Goal: Information Seeking & Learning: Learn about a topic

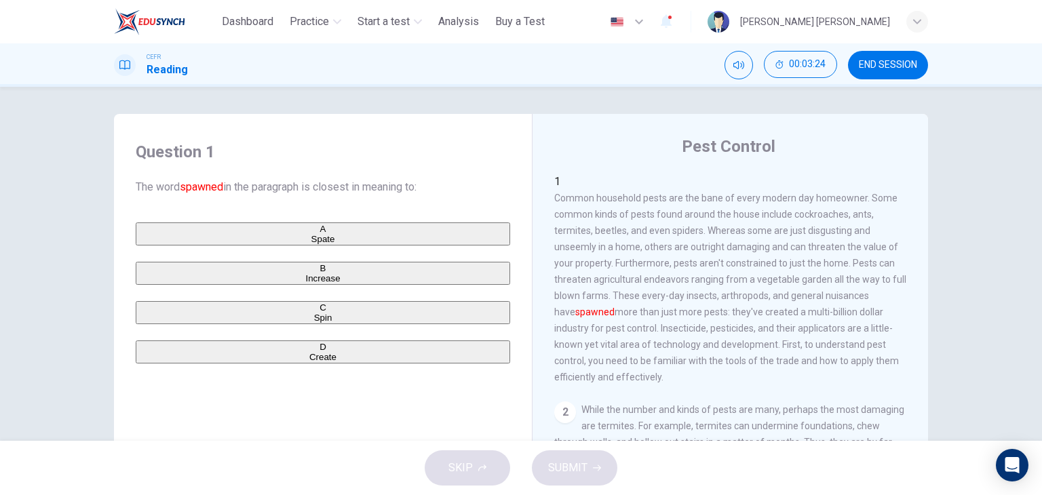
drag, startPoint x: 575, startPoint y: 181, endPoint x: 675, endPoint y: 238, distance: 114.6
click at [675, 238] on div "1 Common household pests are the bane of every modern day homeowner. Some commo…" at bounding box center [730, 280] width 353 height 212
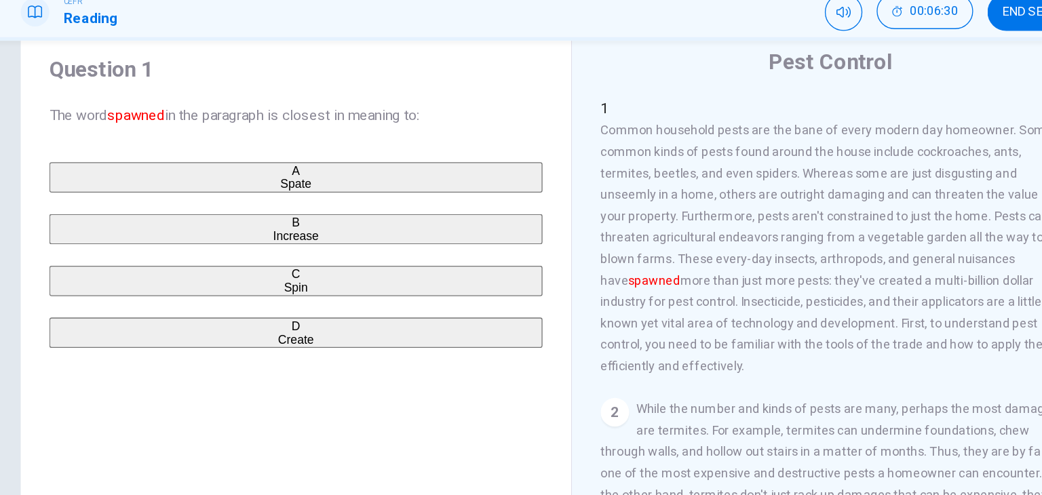
scroll to position [44, 0]
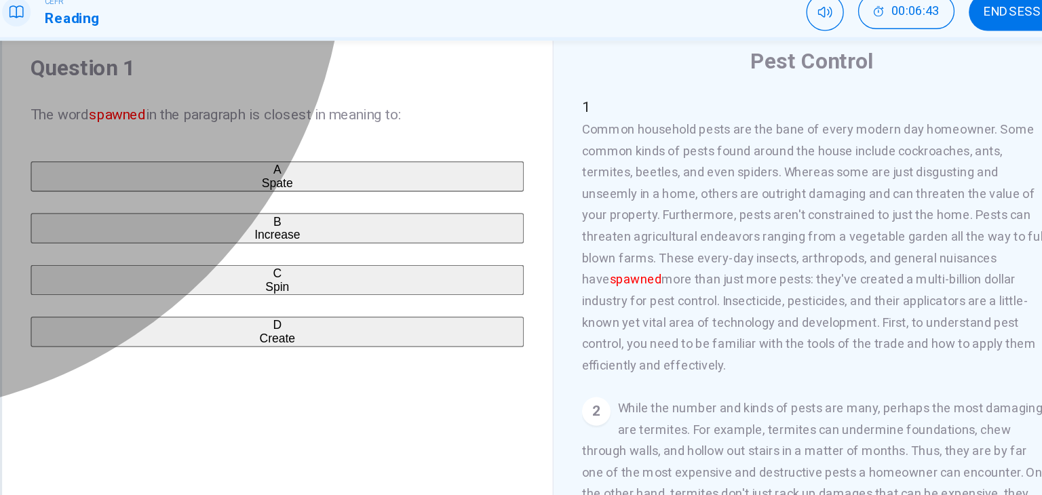
click at [148, 229] on div "B" at bounding box center [323, 224] width 372 height 10
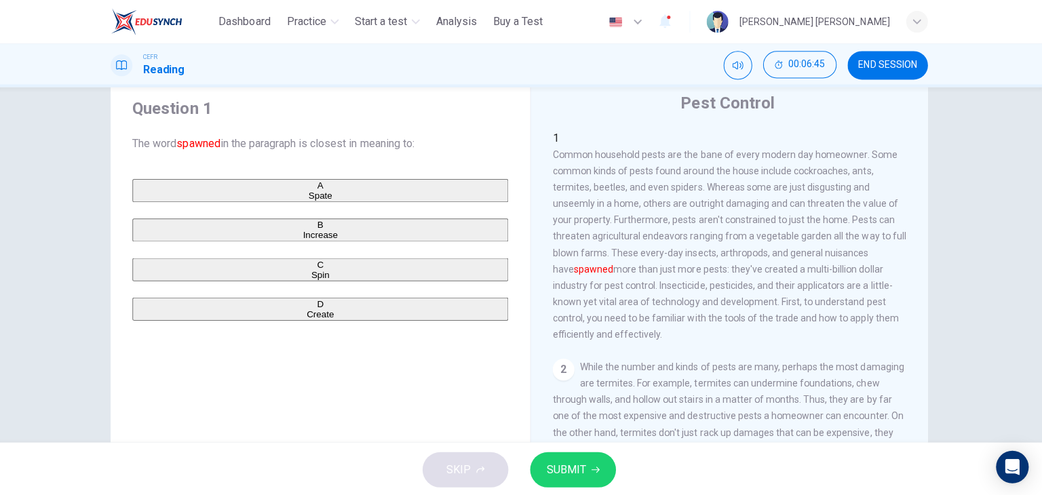
scroll to position [0, 0]
click at [547, 461] on button "SUBMIT" at bounding box center [575, 468] width 86 height 35
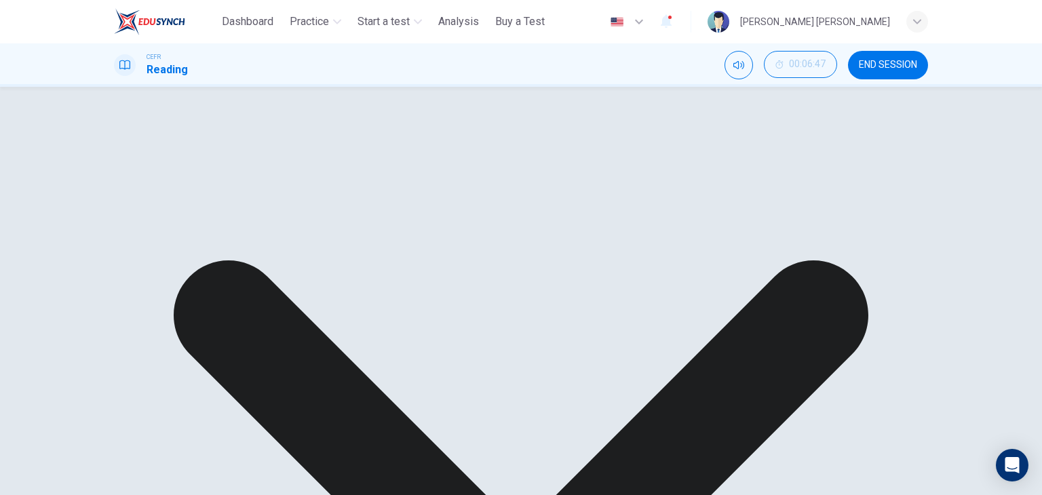
click at [700, 345] on div "1 Common household pests are the bane of every modern day homeowner. Some commo…" at bounding box center [739, 336] width 371 height 412
drag, startPoint x: 584, startPoint y: 228, endPoint x: 630, endPoint y: 281, distance: 69.8
click at [630, 281] on div "3 Fortunately, there are many chemical compounds that are toxic to pests such a…" at bounding box center [730, 316] width 353 height 195
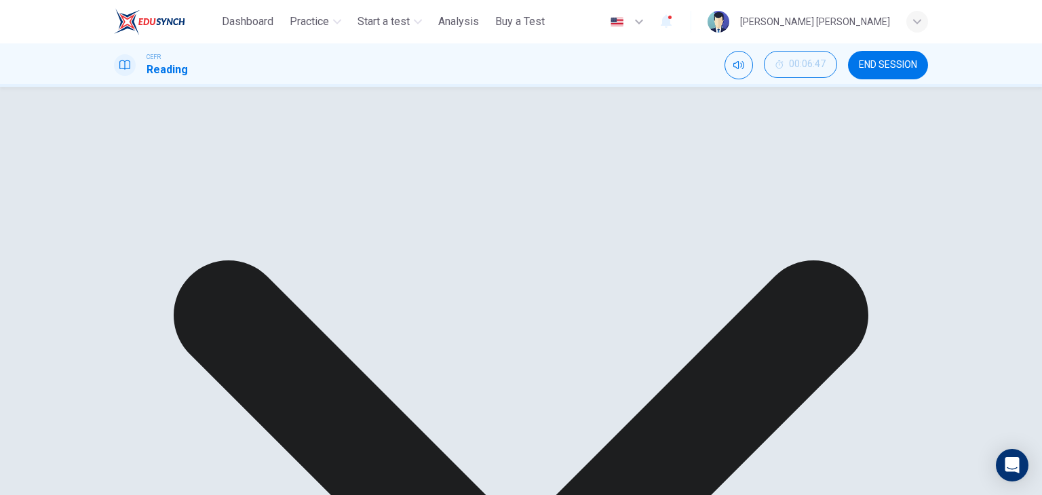
drag, startPoint x: 801, startPoint y: 261, endPoint x: 861, endPoint y: 256, distance: 60.0
click at [861, 256] on span "Fortunately, there are many chemical compounds that are toxic to pests such as …" at bounding box center [730, 300] width 352 height 190
drag, startPoint x: 581, startPoint y: 210, endPoint x: 749, endPoint y: 275, distance: 179.9
click at [749, 275] on span "Fortunately, there are many chemical compounds that are toxic to pests such as …" at bounding box center [730, 300] width 352 height 190
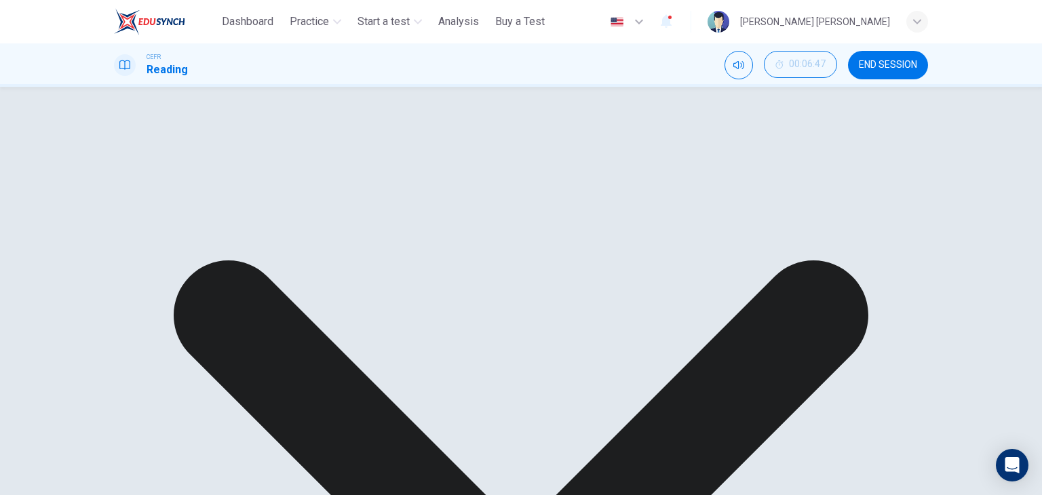
click at [749, 275] on span "Fortunately, there are many chemical compounds that are toxic to pests such as …" at bounding box center [730, 300] width 352 height 190
click at [722, 229] on div "3 Fortunately, there are many chemical compounds that are toxic to pests such a…" at bounding box center [730, 279] width 353 height 195
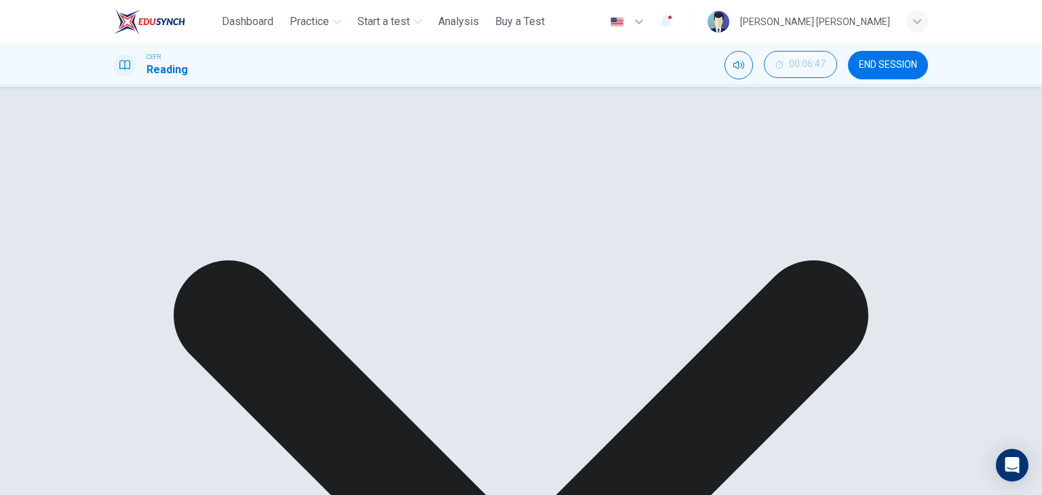
drag, startPoint x: 673, startPoint y: 367, endPoint x: 647, endPoint y: 294, distance: 77.7
click at [647, 294] on div "3 Fortunately, there are many chemical compounds that are toxic to pests such a…" at bounding box center [730, 279] width 353 height 195
click at [653, 254] on div "3 Fortunately, there are many chemical compounds that are toxic to pests such a…" at bounding box center [730, 255] width 353 height 195
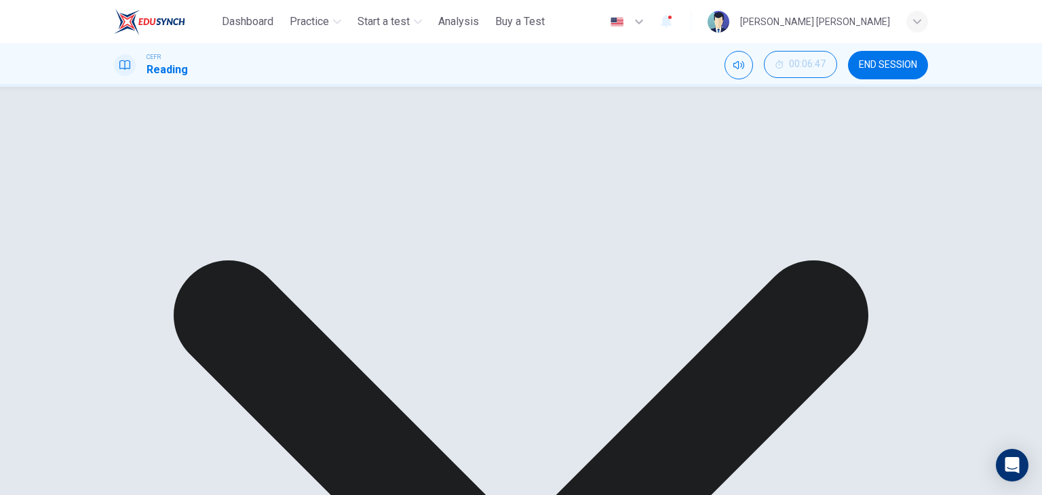
scroll to position [0, 0]
